Goal: Check status: Check status

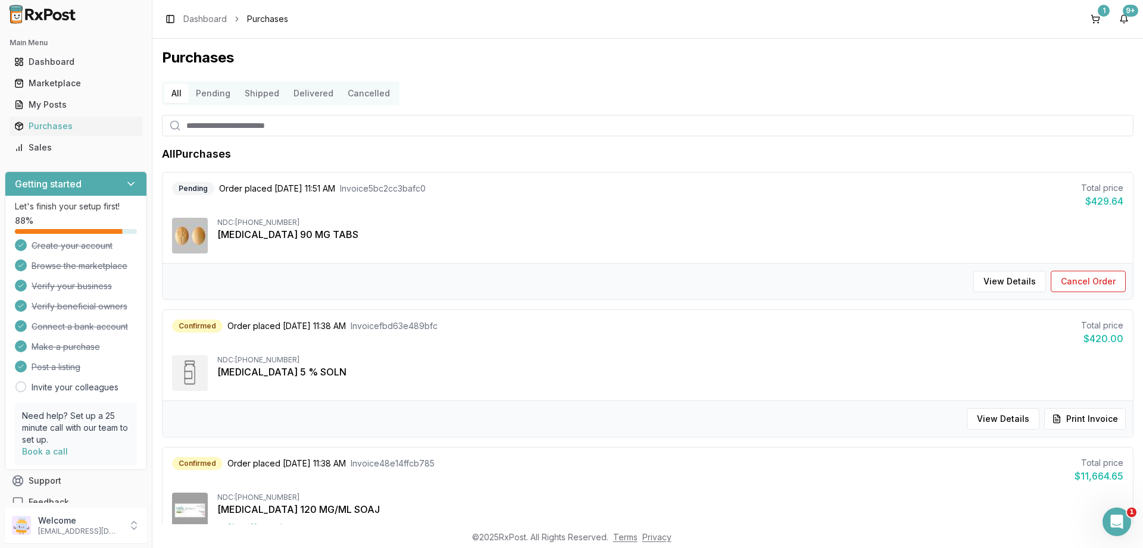
click at [211, 93] on button "Pending" at bounding box center [213, 93] width 49 height 19
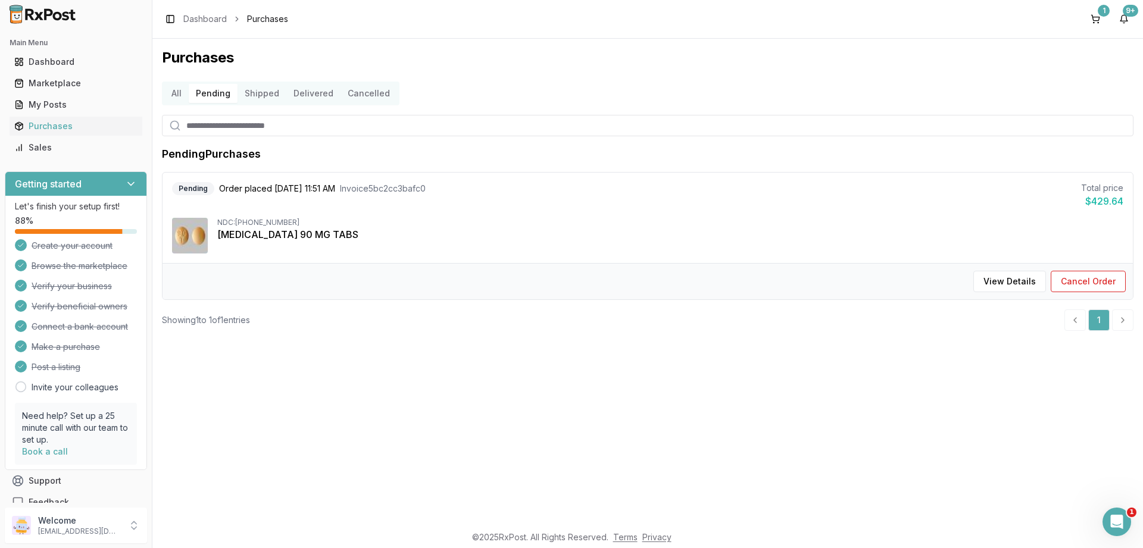
click at [263, 91] on button "Shipped" at bounding box center [262, 93] width 49 height 19
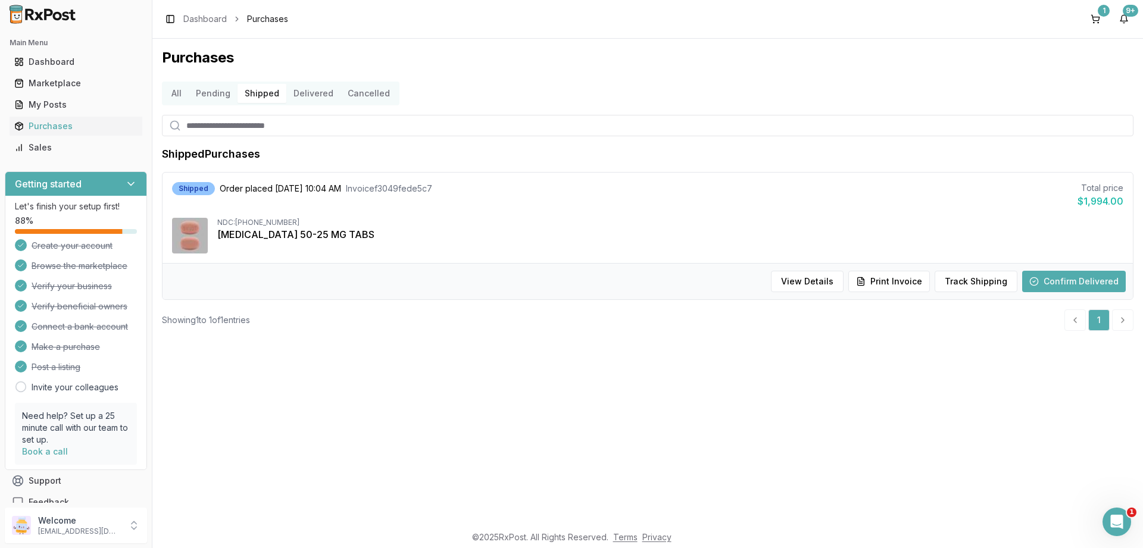
click at [176, 90] on button "All" at bounding box center [176, 93] width 24 height 19
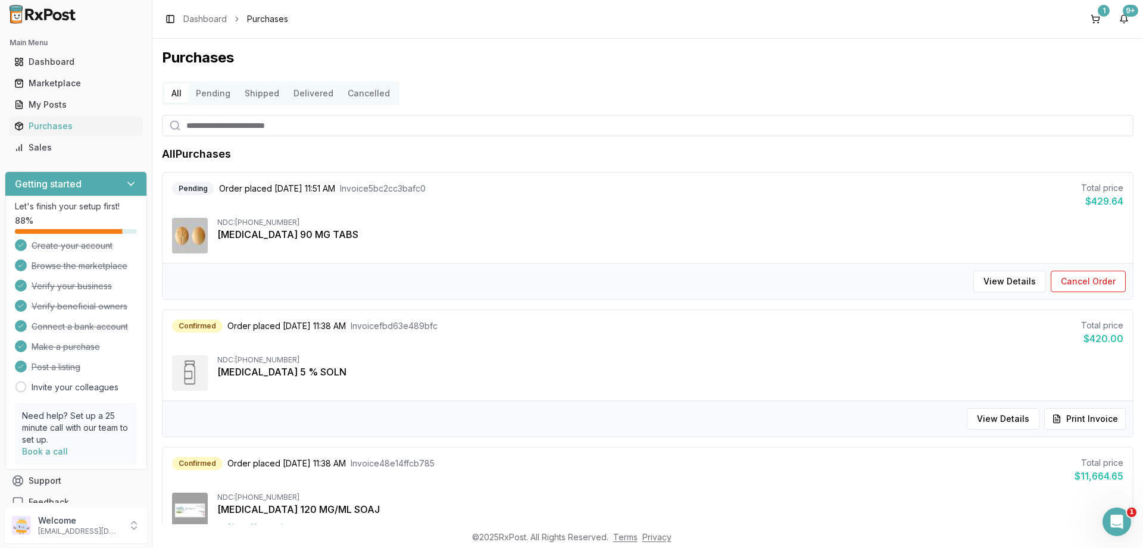
click at [216, 89] on button "Pending" at bounding box center [213, 93] width 49 height 19
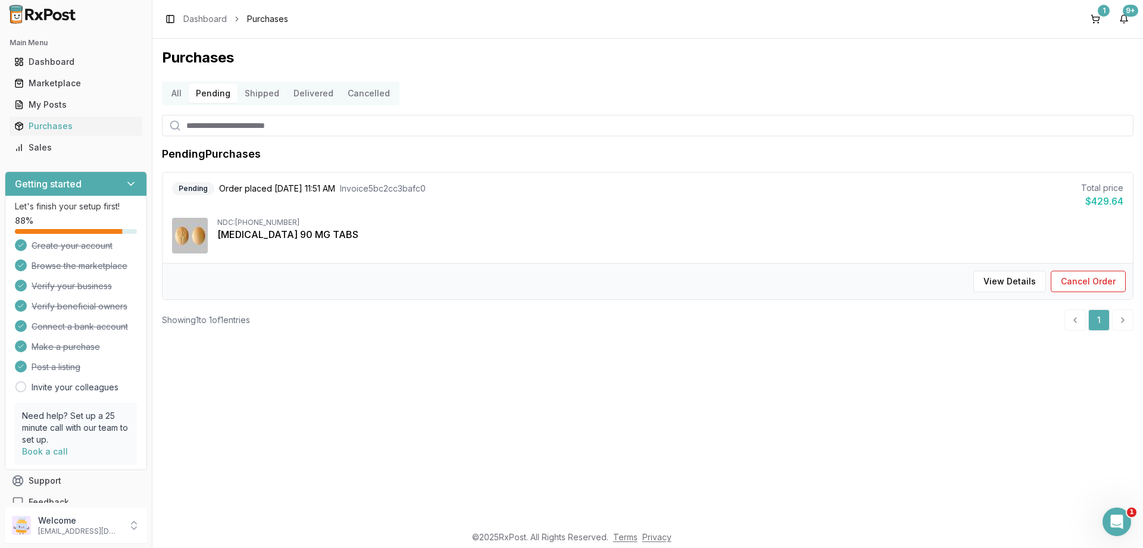
click at [173, 91] on button "All" at bounding box center [176, 93] width 24 height 19
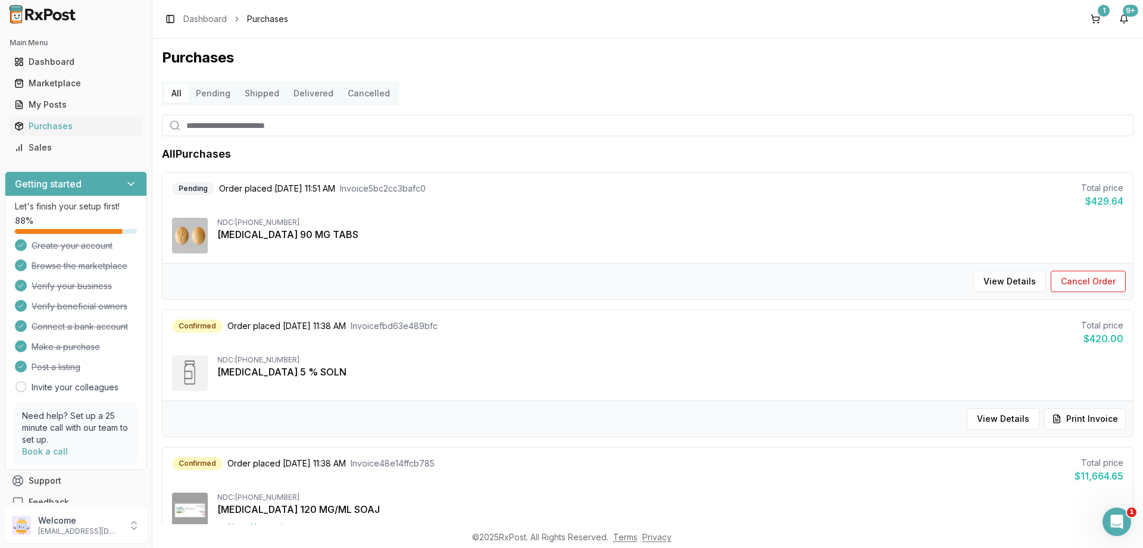
click at [266, 90] on button "Shipped" at bounding box center [262, 93] width 49 height 19
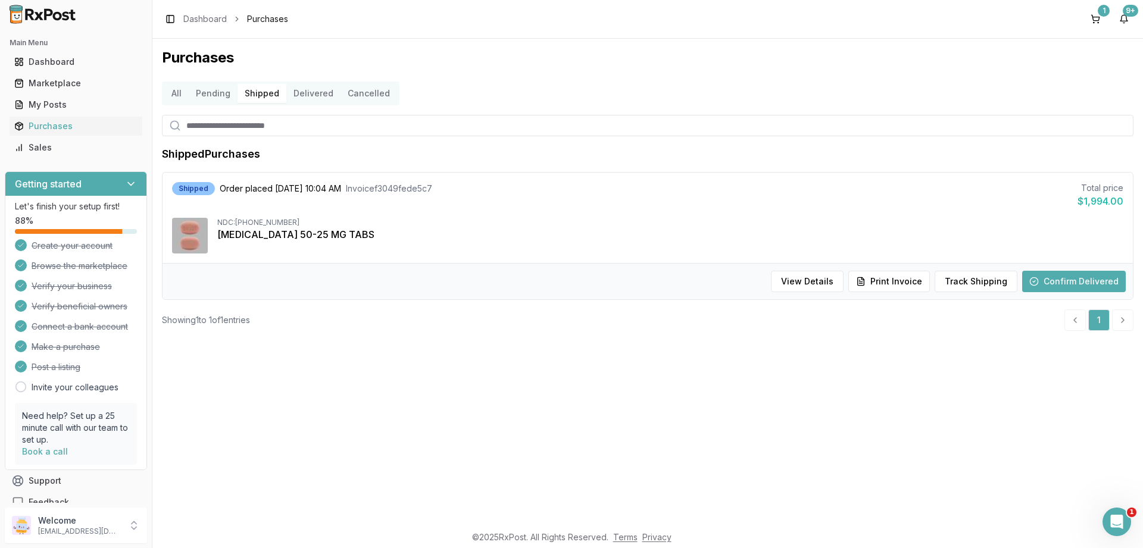
click at [303, 91] on button "Delivered" at bounding box center [313, 93] width 54 height 19
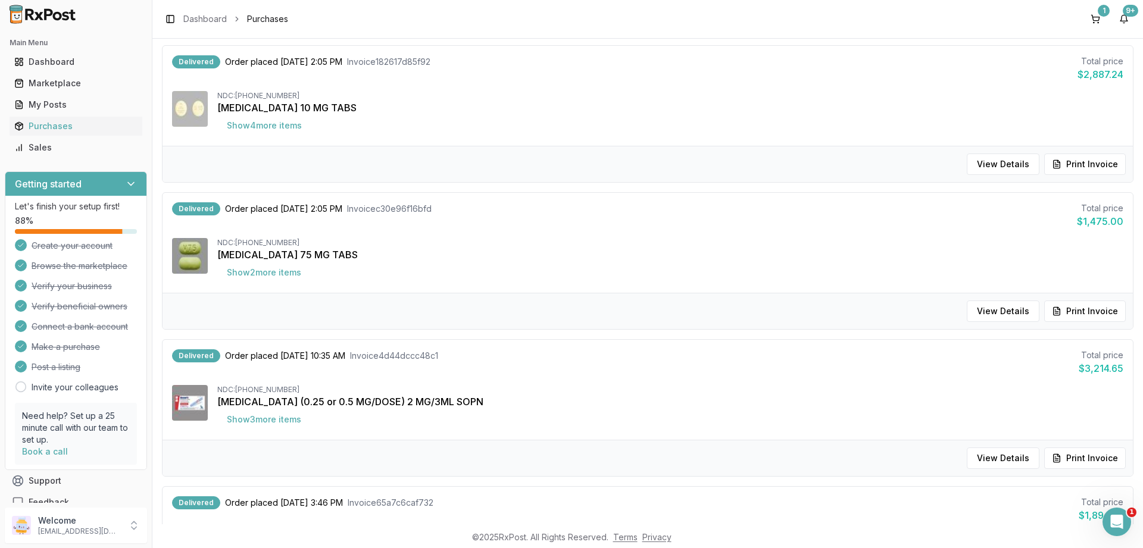
scroll to position [572, 0]
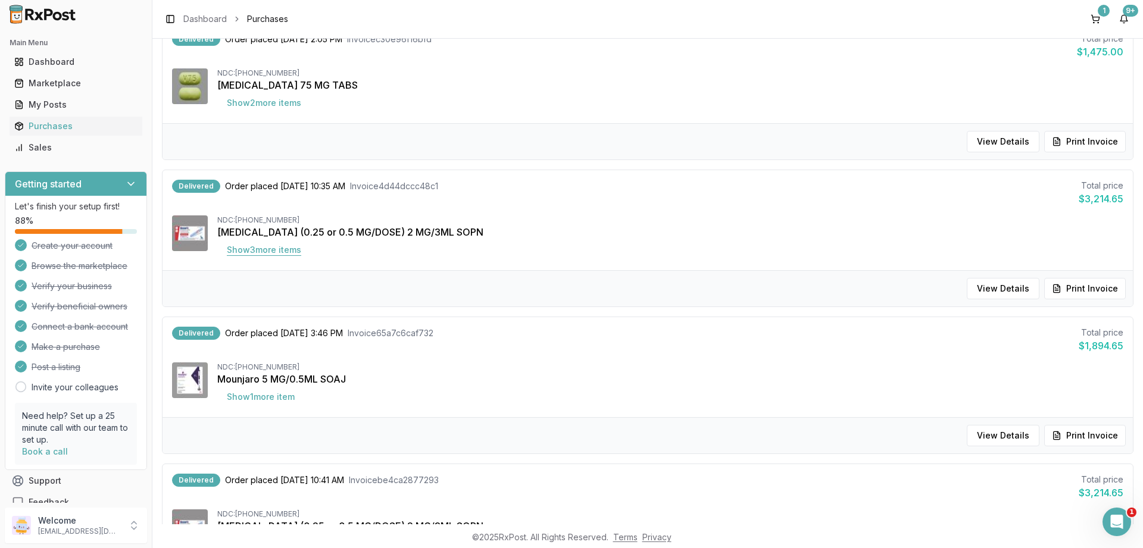
click at [290, 251] on button "Show 3 more item s" at bounding box center [263, 249] width 93 height 21
click at [291, 412] on body "Main Menu Dashboard Marketplace My Posts Purchases Sales Getting started Let's …" at bounding box center [571, 274] width 1143 height 548
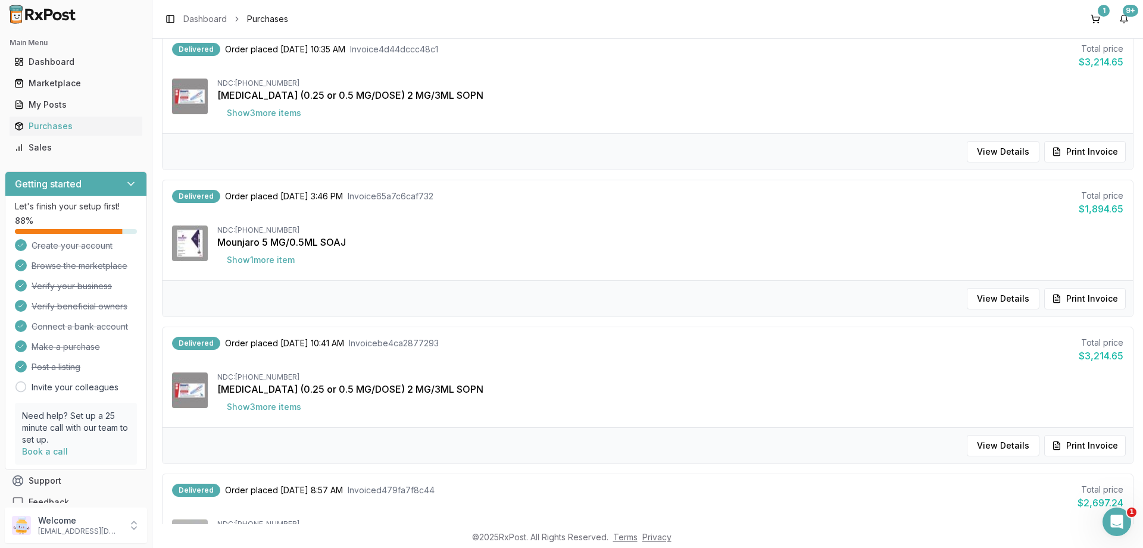
scroll to position [714, 0]
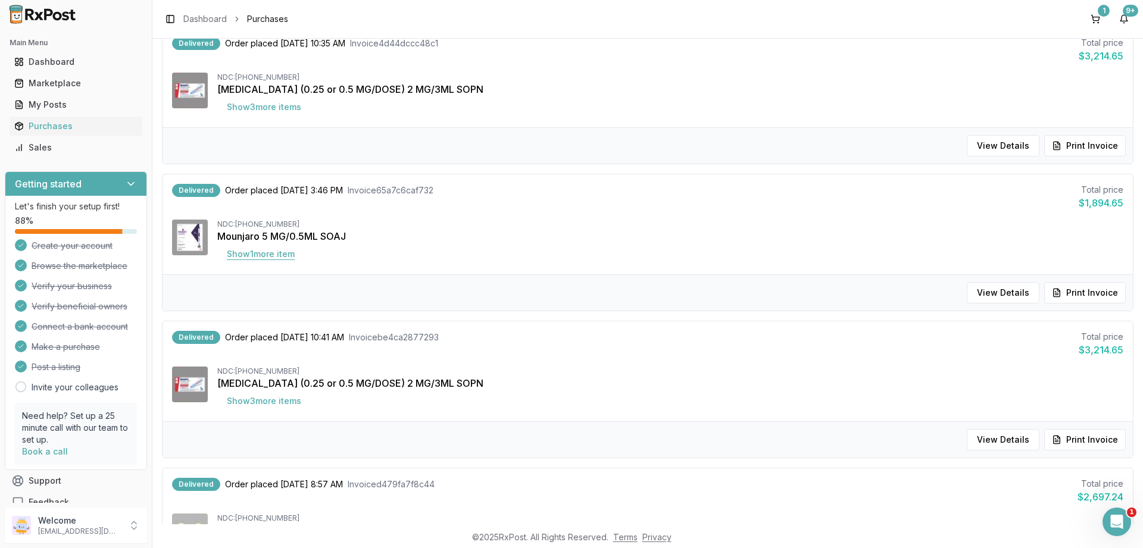
click at [271, 257] on button "Show 1 more item" at bounding box center [260, 254] width 87 height 21
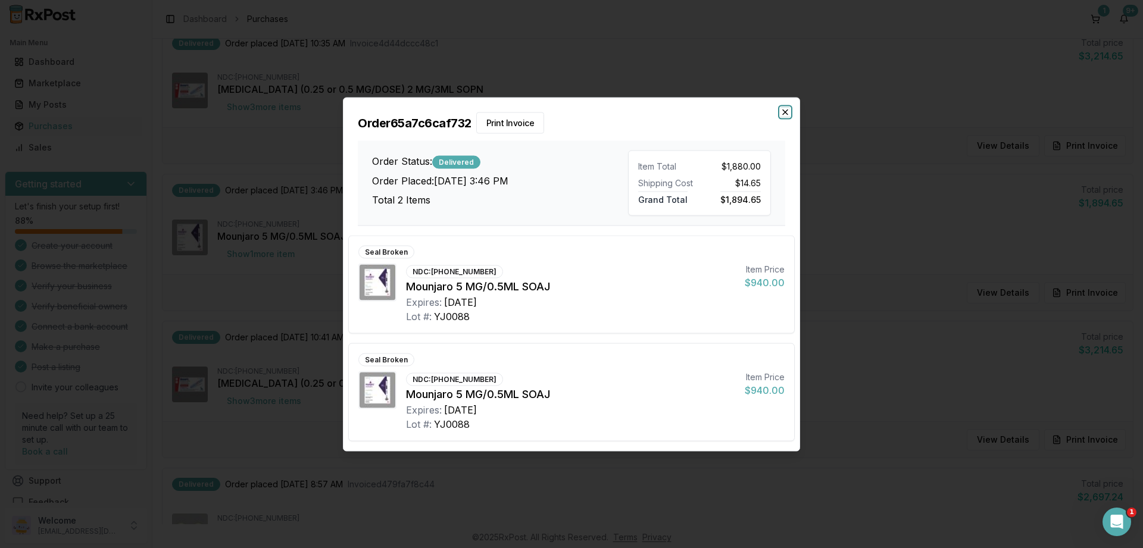
click at [784, 113] on icon "button" at bounding box center [786, 112] width 10 height 10
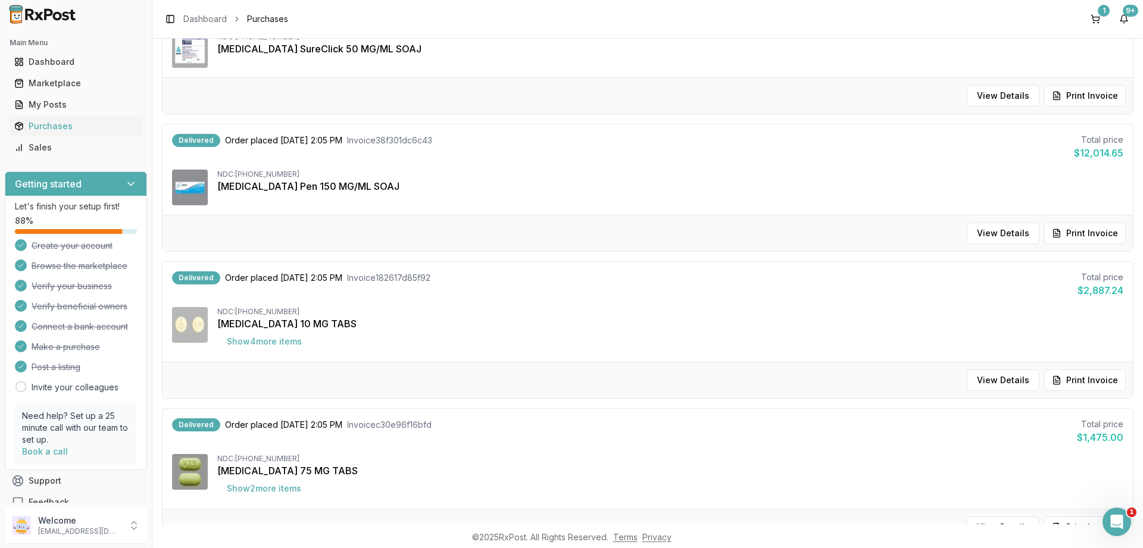
scroll to position [149, 0]
